Goal: Feedback & Contribution: Leave review/rating

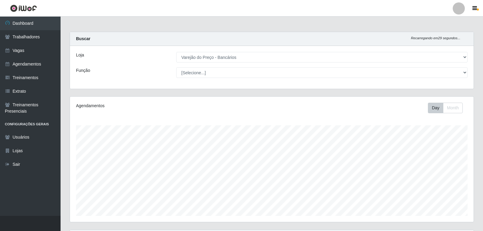
select select "157"
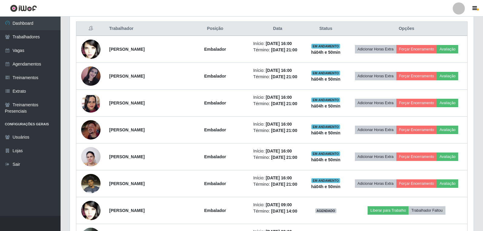
scroll to position [108, 0]
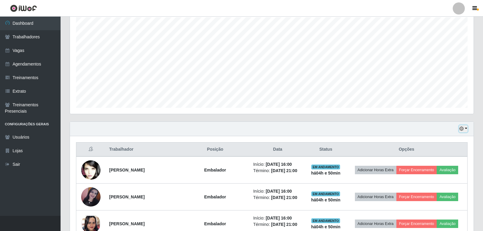
click at [461, 130] on icon "button" at bounding box center [461, 129] width 4 height 4
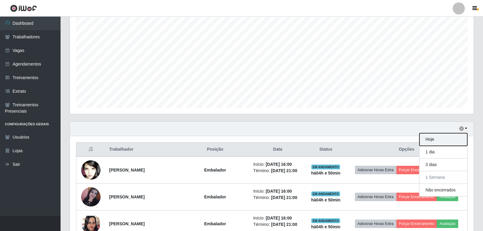
click at [428, 142] on button "Hoje" at bounding box center [443, 139] width 48 height 13
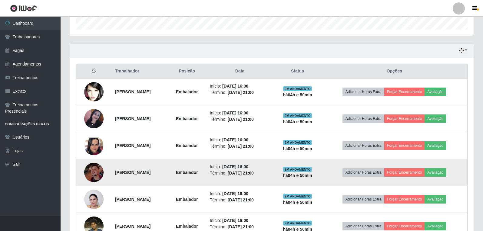
scroll to position [199, 0]
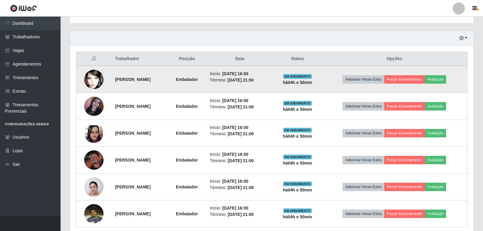
click at [450, 84] on td "Adicionar Horas Extra Forçar Encerramento Avaliação" at bounding box center [394, 79] width 146 height 27
click at [442, 76] on button "Avaliação" at bounding box center [434, 79] width 21 height 8
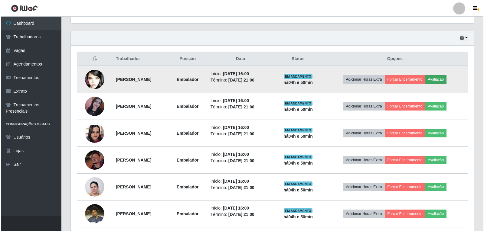
scroll to position [126, 400]
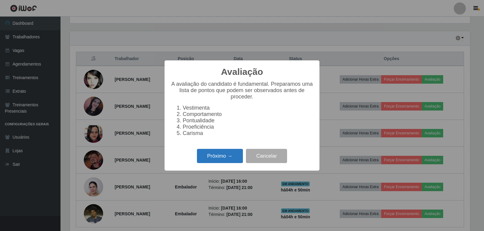
click at [235, 158] on button "Próximo →" at bounding box center [220, 156] width 46 height 14
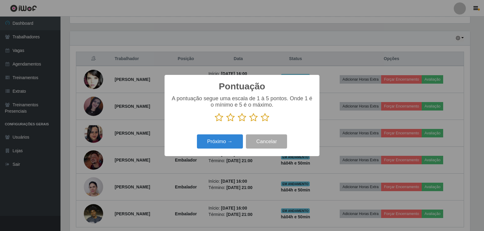
scroll to position [302438, 302163]
click at [266, 119] on icon at bounding box center [265, 117] width 8 height 9
click at [261, 122] on input "radio" at bounding box center [261, 122] width 0 height 0
click at [228, 141] on button "Próximo →" at bounding box center [220, 142] width 46 height 14
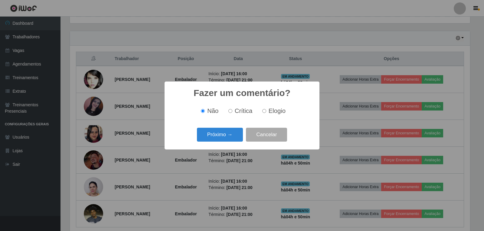
click at [271, 111] on span "Elogio" at bounding box center [277, 111] width 17 height 7
click at [266, 111] on input "Elogio" at bounding box center [264, 111] width 4 height 4
radio input "true"
click at [236, 129] on button "Próximo →" at bounding box center [220, 135] width 46 height 14
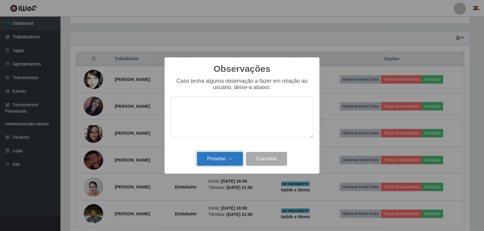
click at [230, 159] on button "Próximo →" at bounding box center [220, 159] width 46 height 14
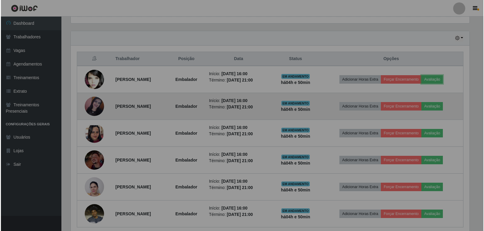
scroll to position [126, 403]
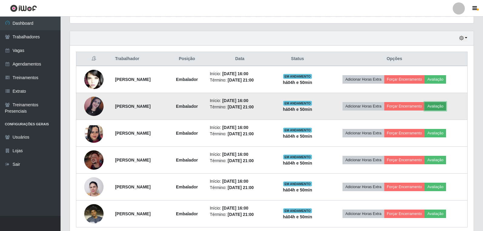
click at [446, 108] on button "Avaliação" at bounding box center [434, 106] width 21 height 8
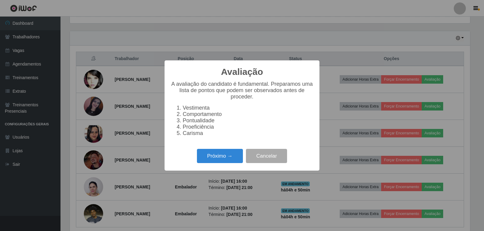
scroll to position [126, 400]
click at [238, 159] on button "Próximo →" at bounding box center [220, 156] width 46 height 14
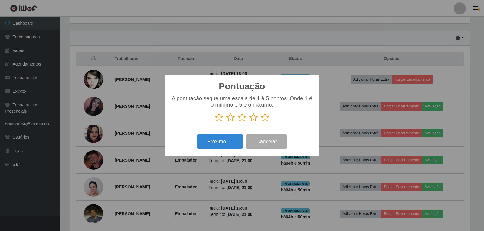
click at [265, 119] on icon at bounding box center [265, 117] width 8 height 9
click at [261, 122] on input "radio" at bounding box center [261, 122] width 0 height 0
click at [235, 138] on button "Próximo →" at bounding box center [220, 142] width 46 height 14
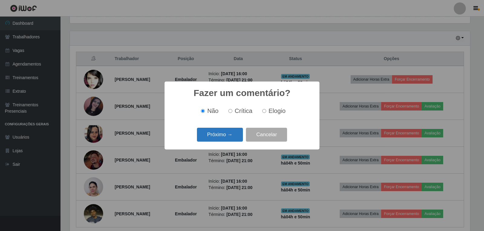
click at [229, 130] on button "Próximo →" at bounding box center [220, 135] width 46 height 14
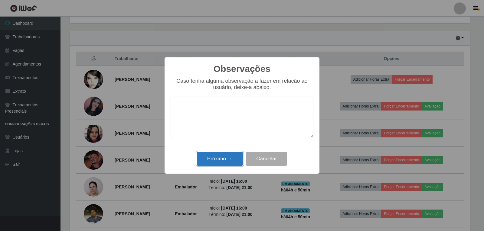
click at [225, 166] on button "Próximo →" at bounding box center [220, 159] width 46 height 14
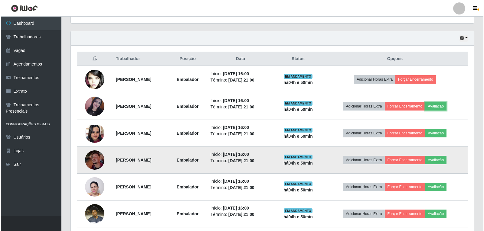
scroll to position [224, 0]
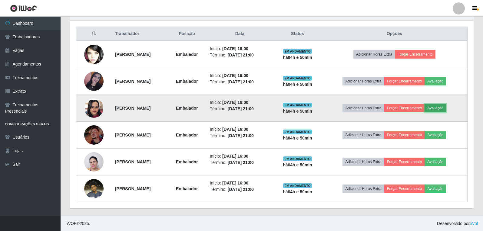
click at [446, 109] on button "Avaliação" at bounding box center [434, 108] width 21 height 8
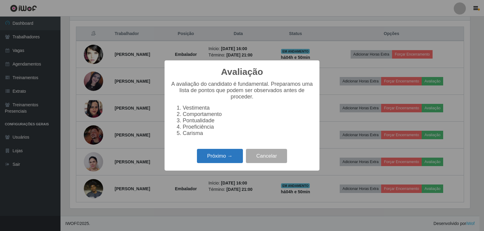
click at [221, 163] on button "Próximo →" at bounding box center [220, 156] width 46 height 14
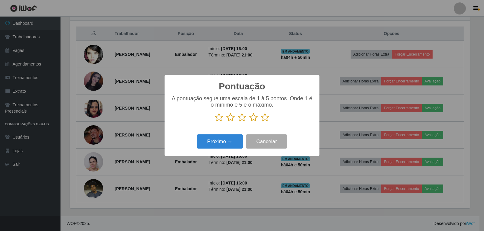
scroll to position [302438, 302163]
click at [266, 116] on icon at bounding box center [265, 117] width 8 height 9
click at [261, 122] on input "radio" at bounding box center [261, 122] width 0 height 0
click at [233, 142] on button "Próximo →" at bounding box center [220, 142] width 46 height 14
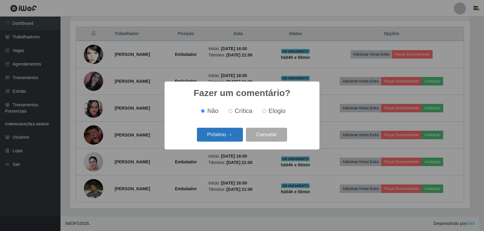
click at [234, 131] on button "Próximo →" at bounding box center [220, 135] width 46 height 14
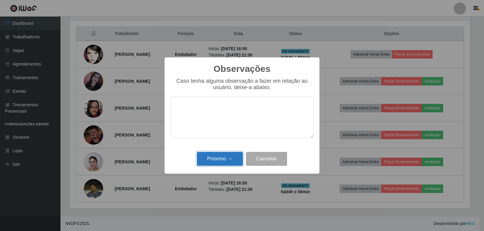
click at [223, 157] on button "Próximo →" at bounding box center [220, 159] width 46 height 14
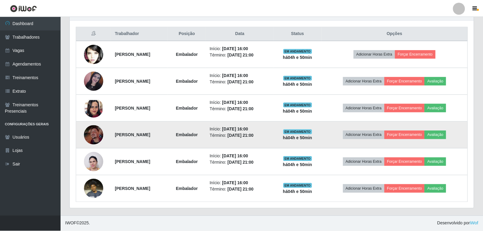
scroll to position [126, 403]
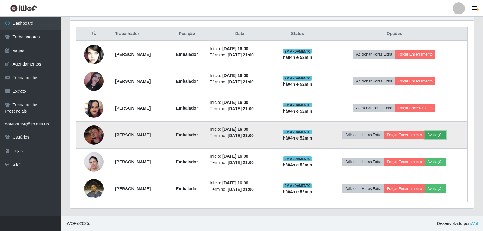
click at [446, 135] on button "Avaliação" at bounding box center [434, 135] width 21 height 8
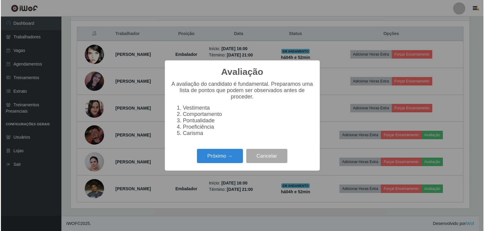
scroll to position [126, 400]
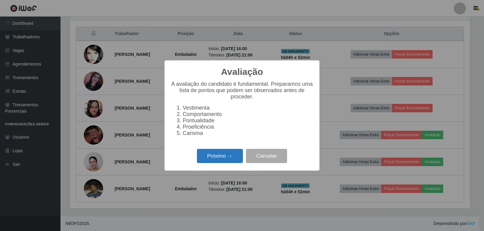
click at [223, 163] on button "Próximo →" at bounding box center [220, 156] width 46 height 14
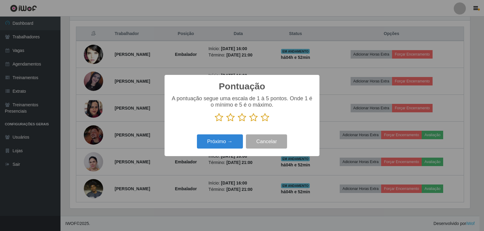
click at [220, 120] on icon at bounding box center [219, 117] width 8 height 9
click at [215, 122] on input "radio" at bounding box center [215, 122] width 0 height 0
click at [212, 142] on button "Próximo →" at bounding box center [220, 142] width 46 height 14
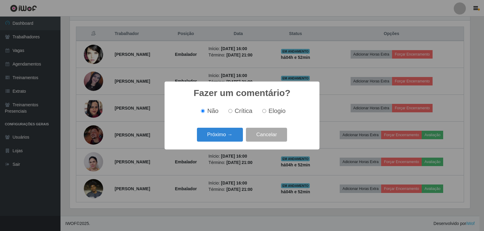
click at [239, 113] on span "Crítica" at bounding box center [244, 111] width 18 height 7
click at [232, 113] on input "Crítica" at bounding box center [230, 111] width 4 height 4
radio input "true"
click at [223, 135] on button "Próximo →" at bounding box center [220, 135] width 46 height 14
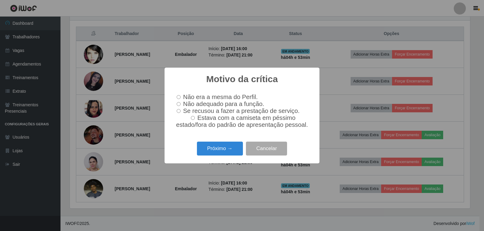
click at [188, 106] on span "Não adequado para a função." at bounding box center [223, 104] width 81 height 7
click at [181, 106] on input "Não adequado para a função." at bounding box center [179, 104] width 4 height 4
radio input "true"
click at [217, 151] on button "Próximo →" at bounding box center [220, 149] width 46 height 14
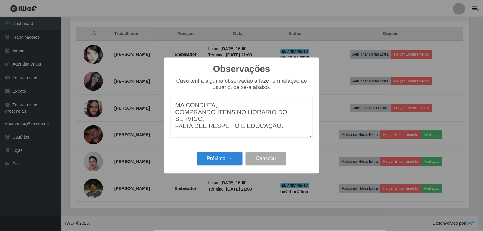
scroll to position [5, 0]
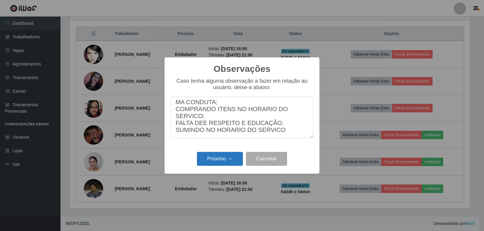
type textarea "MA CONDUTA; COMPRANDO ITENS NO HORARIO DO SERVICO; FALTA DEE RESPEITO E EDUCAÇÃ…"
click at [217, 165] on button "Próximo →" at bounding box center [220, 159] width 46 height 14
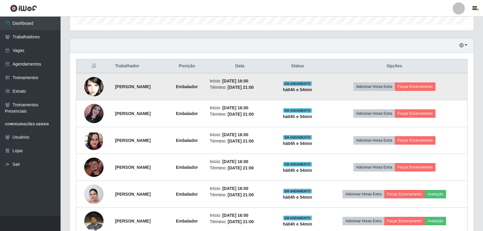
scroll to position [194, 0]
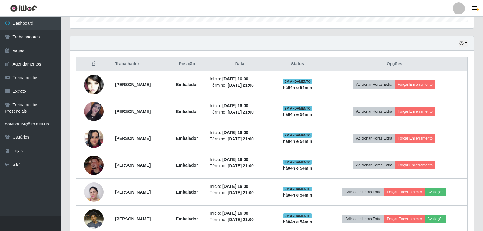
click at [467, 41] on div "Hoje 1 dia 3 dias 1 Semana Não encerrados" at bounding box center [271, 43] width 403 height 15
click at [464, 44] on button "button" at bounding box center [463, 43] width 8 height 7
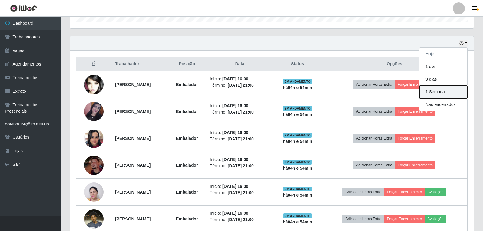
click at [443, 97] on button "1 Semana" at bounding box center [443, 92] width 48 height 13
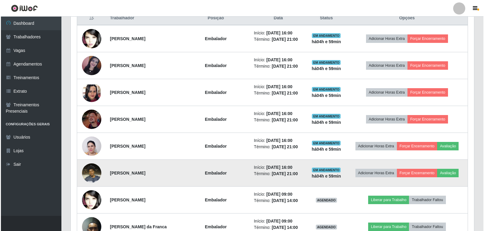
scroll to position [229, 0]
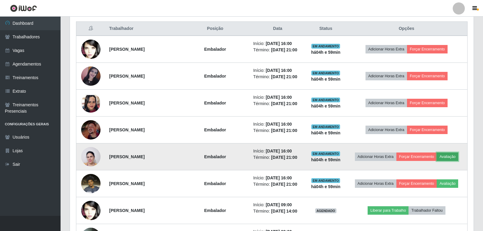
click at [454, 156] on button "Avaliação" at bounding box center [446, 157] width 21 height 8
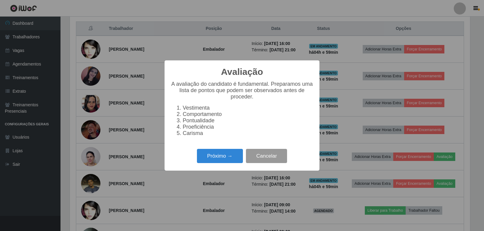
scroll to position [126, 400]
click at [223, 161] on button "Próximo →" at bounding box center [220, 156] width 46 height 14
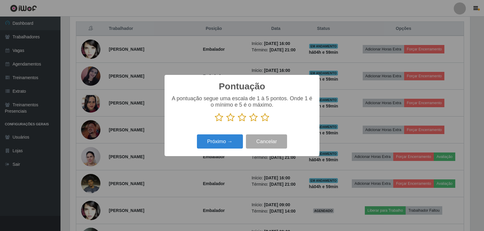
scroll to position [302438, 302163]
click at [262, 121] on icon at bounding box center [265, 117] width 8 height 9
click at [261, 122] on input "radio" at bounding box center [261, 122] width 0 height 0
click at [227, 145] on button "Próximo →" at bounding box center [220, 142] width 46 height 14
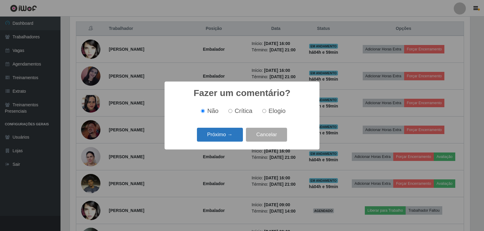
click at [231, 142] on button "Próximo →" at bounding box center [220, 135] width 46 height 14
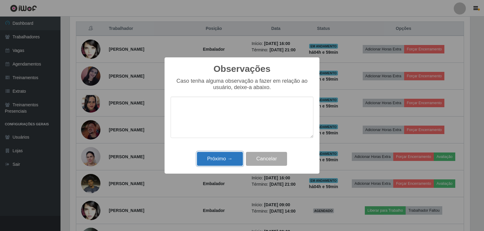
click at [226, 158] on button "Próximo →" at bounding box center [220, 159] width 46 height 14
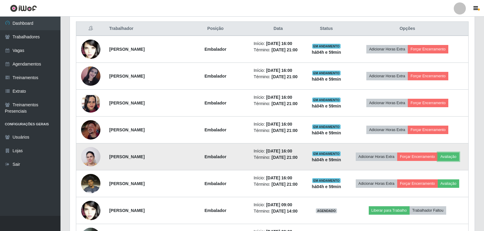
scroll to position [126, 403]
click at [426, 158] on button "Forçar Encerramento" at bounding box center [416, 157] width 41 height 8
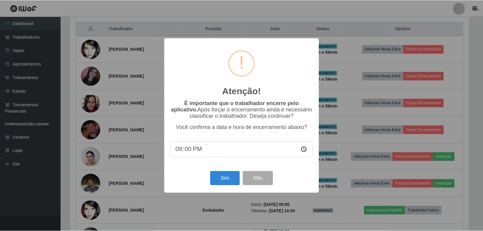
scroll to position [126, 400]
click at [229, 176] on button "Sim" at bounding box center [225, 179] width 29 height 14
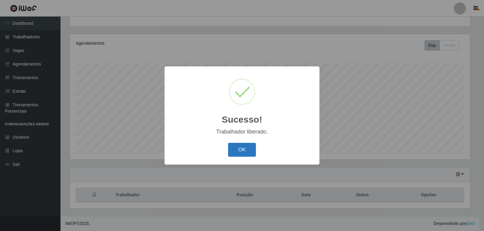
click at [249, 149] on button "OK" at bounding box center [242, 150] width 28 height 14
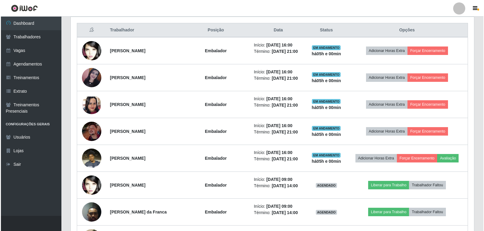
scroll to position [274, 0]
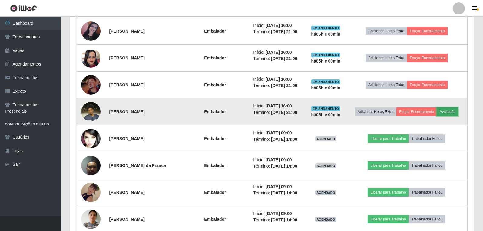
click at [454, 113] on button "Avaliação" at bounding box center [446, 112] width 21 height 8
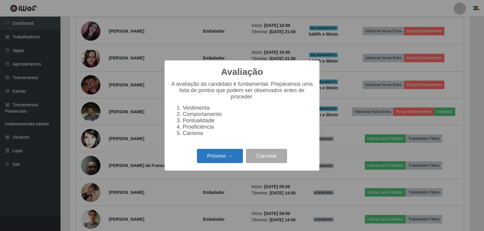
click at [213, 156] on button "Próximo →" at bounding box center [220, 156] width 46 height 14
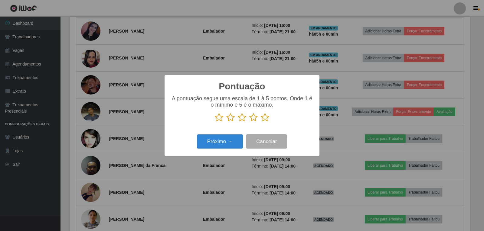
scroll to position [302438, 302163]
click at [263, 118] on icon at bounding box center [265, 117] width 8 height 9
click at [261, 122] on input "radio" at bounding box center [261, 122] width 0 height 0
click at [222, 139] on button "Próximo →" at bounding box center [220, 142] width 46 height 14
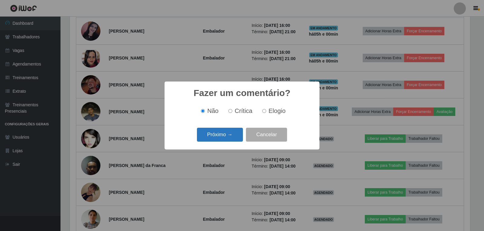
click at [232, 130] on button "Próximo →" at bounding box center [220, 135] width 46 height 14
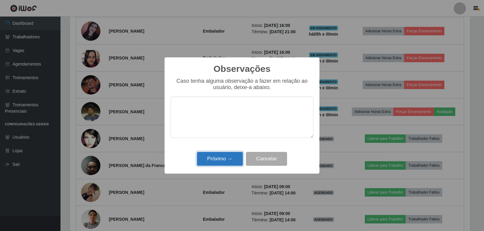
click at [234, 156] on button "Próximo →" at bounding box center [220, 159] width 46 height 14
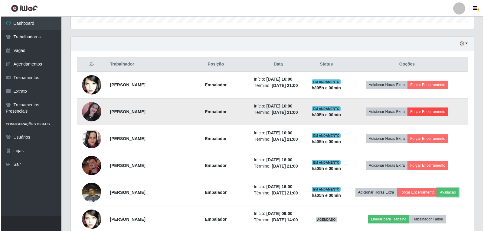
scroll to position [184, 0]
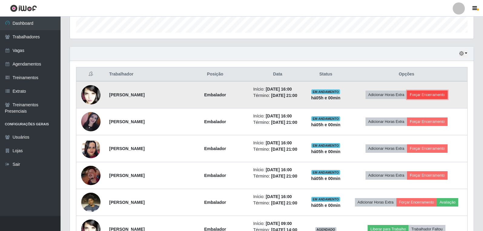
click at [432, 96] on button "Forçar Encerramento" at bounding box center [427, 95] width 41 height 8
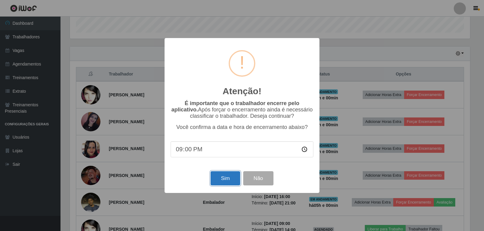
click at [229, 180] on button "Sim" at bounding box center [225, 179] width 29 height 14
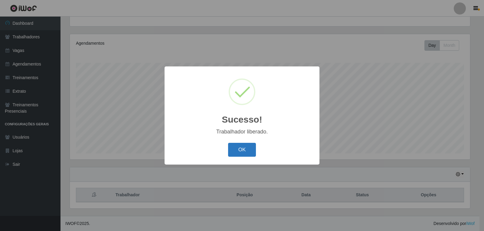
click at [250, 153] on button "OK" at bounding box center [242, 150] width 28 height 14
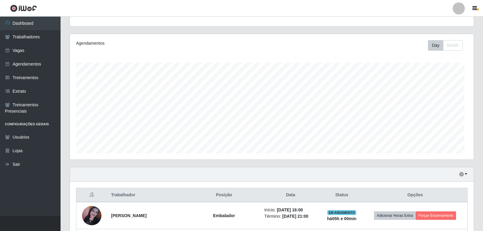
scroll to position [0, 0]
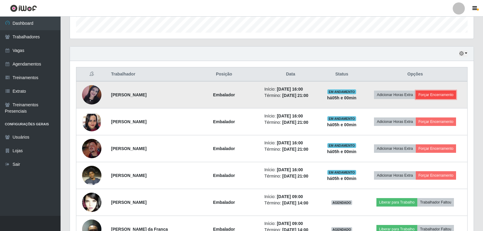
click at [435, 93] on button "Forçar Encerramento" at bounding box center [435, 95] width 41 height 8
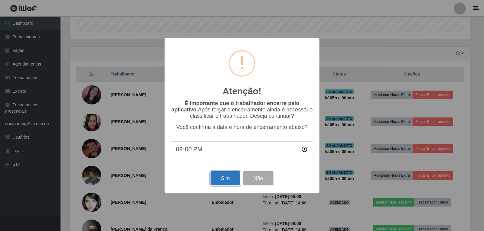
click at [226, 179] on button "Sim" at bounding box center [225, 179] width 29 height 14
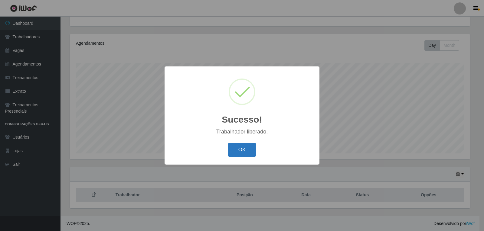
click at [244, 154] on button "OK" at bounding box center [242, 150] width 28 height 14
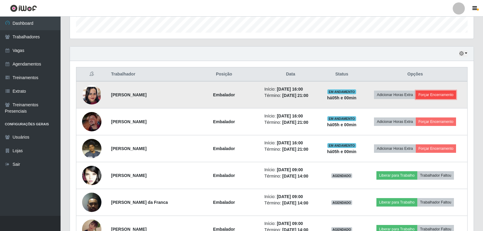
click at [426, 93] on button "Forçar Encerramento" at bounding box center [435, 95] width 41 height 8
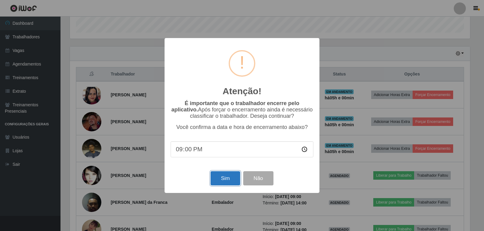
click at [229, 173] on button "Sim" at bounding box center [225, 179] width 29 height 14
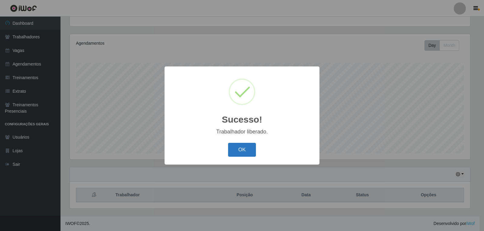
click at [233, 155] on button "OK" at bounding box center [242, 150] width 28 height 14
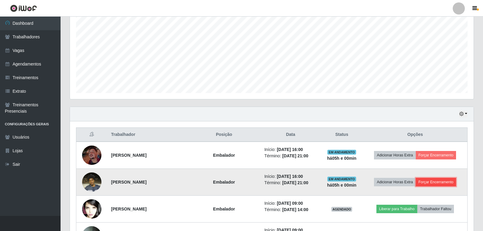
click at [431, 183] on button "Forçar Encerramento" at bounding box center [435, 182] width 41 height 8
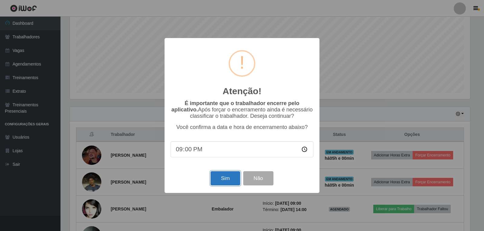
click at [225, 174] on button "Sim" at bounding box center [225, 179] width 29 height 14
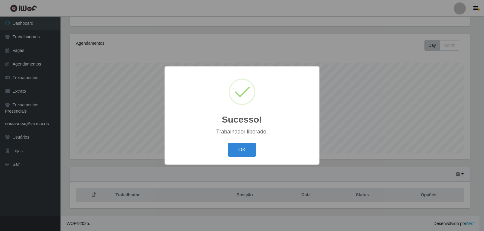
click at [251, 153] on button "OK" at bounding box center [242, 150] width 28 height 14
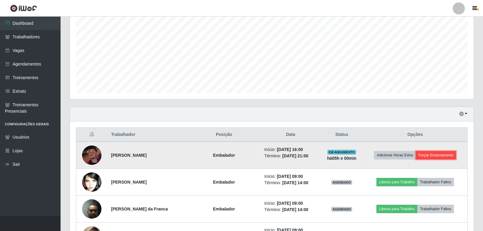
click at [431, 155] on button "Forçar Encerramento" at bounding box center [435, 155] width 41 height 8
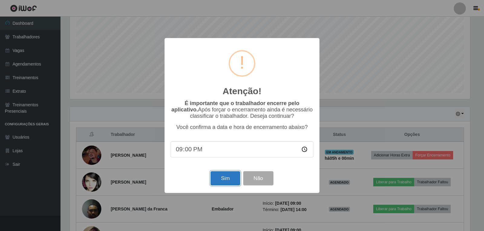
click at [229, 183] on button "Sim" at bounding box center [225, 179] width 29 height 14
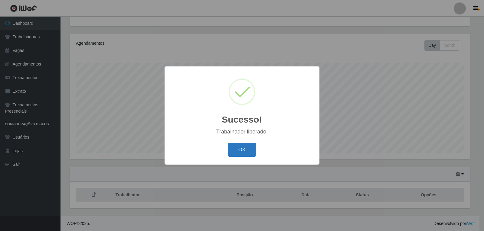
click at [244, 152] on button "OK" at bounding box center [242, 150] width 28 height 14
